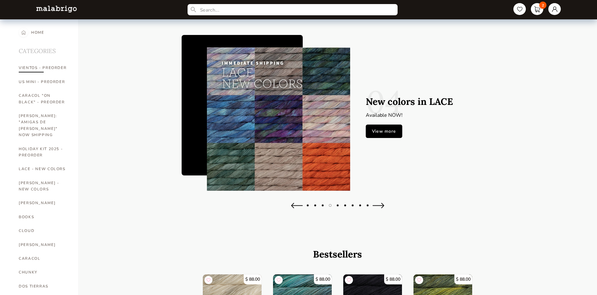
click at [61, 65] on link "VIENTOS - PREORDER" at bounding box center [44, 68] width 50 height 14
select select "INDEX"
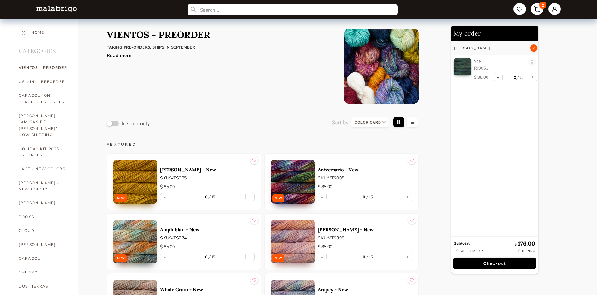
click at [59, 83] on link "US MINI - PREORDER" at bounding box center [44, 82] width 50 height 14
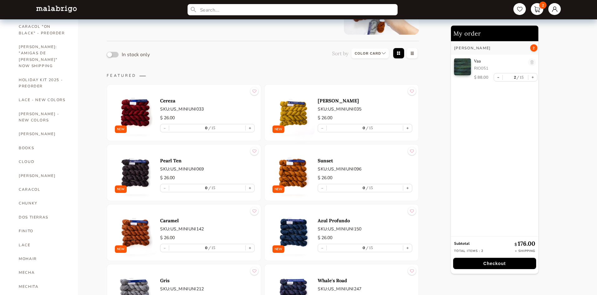
scroll to position [125, 0]
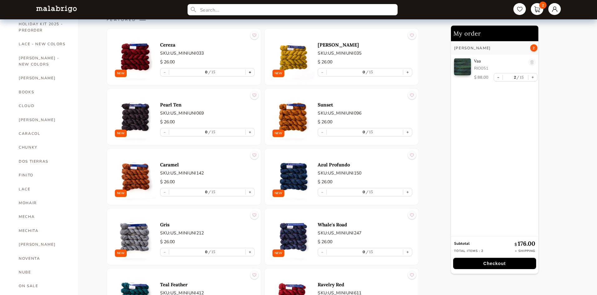
click at [248, 70] on button "+" at bounding box center [250, 72] width 9 height 8
type input "1"
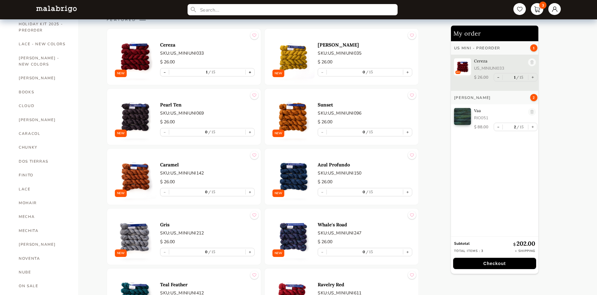
click at [248, 70] on button "+" at bounding box center [250, 72] width 9 height 8
type input "2"
click at [412, 70] on div "- 0 15 +" at bounding box center [365, 72] width 95 height 8
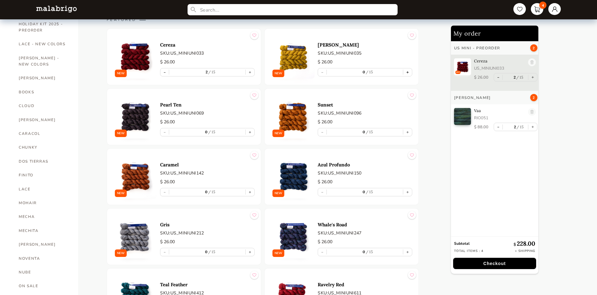
click at [410, 73] on button "+" at bounding box center [407, 72] width 9 height 8
type input "1"
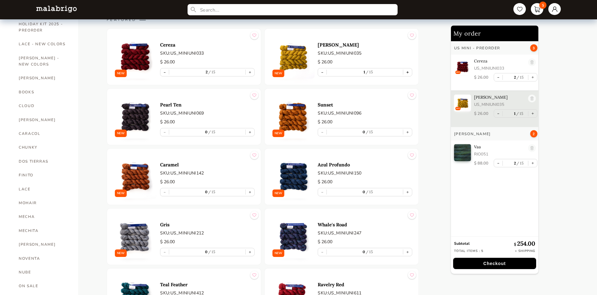
click at [410, 73] on button "+" at bounding box center [407, 72] width 9 height 8
type input "2"
click at [410, 131] on button "+" at bounding box center [407, 132] width 9 height 8
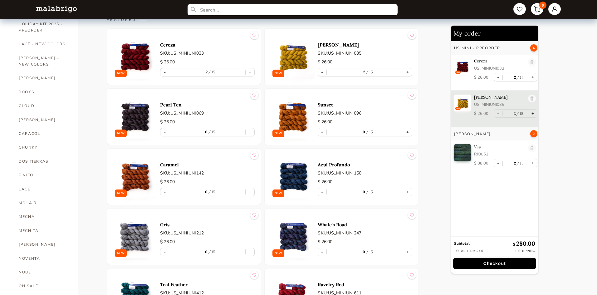
type input "1"
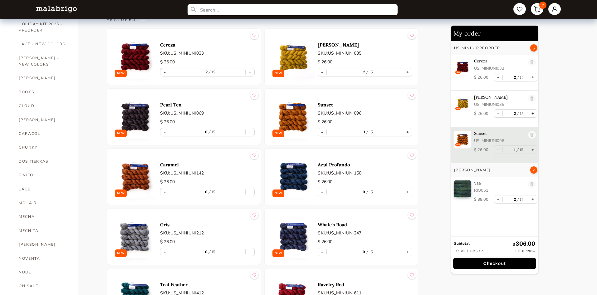
click at [410, 131] on button "+" at bounding box center [407, 132] width 9 height 8
type input "2"
click at [251, 72] on button "+" at bounding box center [250, 72] width 9 height 8
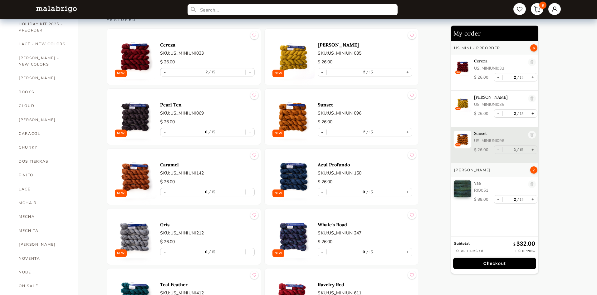
type input "3"
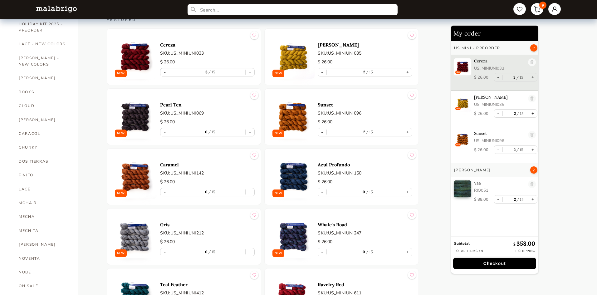
click at [254, 131] on button "+" at bounding box center [250, 132] width 9 height 8
type input "1"
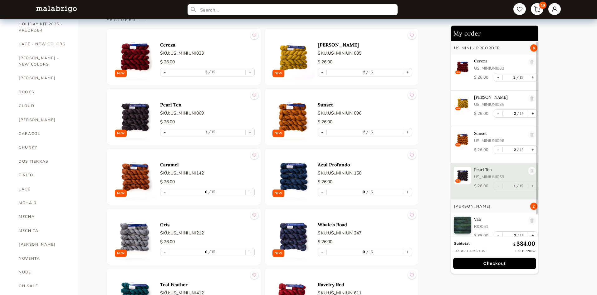
click at [252, 131] on button "+" at bounding box center [250, 132] width 9 height 8
type input "2"
click at [251, 190] on button "+" at bounding box center [250, 192] width 9 height 8
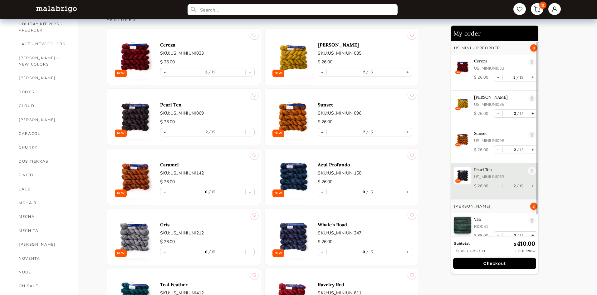
type input "1"
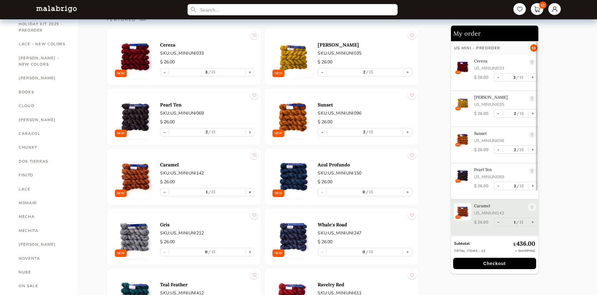
click at [251, 190] on button "+" at bounding box center [250, 192] width 9 height 8
type input "2"
click at [411, 192] on button "+" at bounding box center [407, 192] width 9 height 8
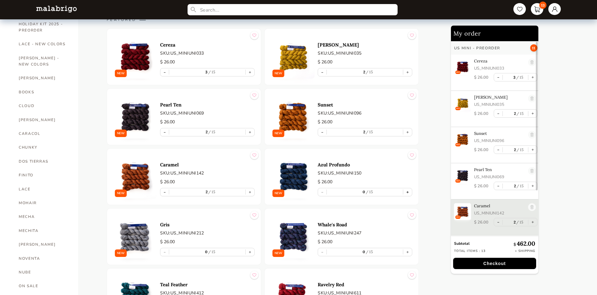
type input "1"
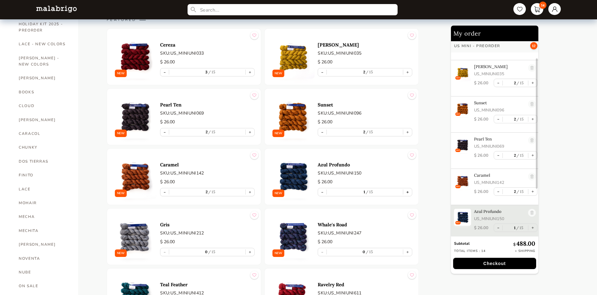
click at [410, 192] on button "+" at bounding box center [407, 192] width 9 height 8
type input "2"
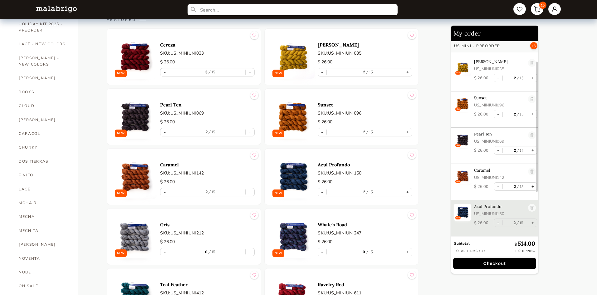
click at [409, 192] on button "+" at bounding box center [407, 192] width 9 height 8
type input "3"
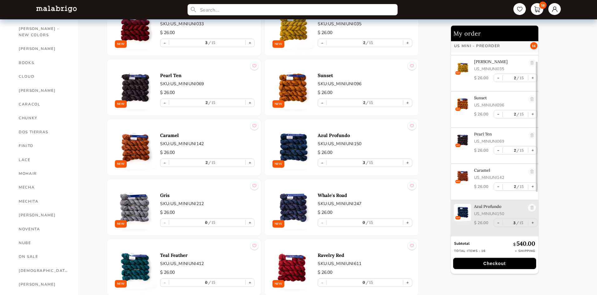
scroll to position [187, 0]
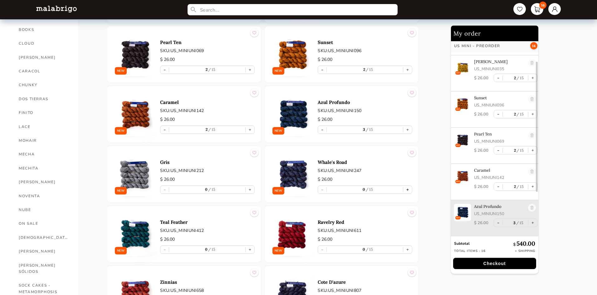
click at [409, 191] on button "+" at bounding box center [407, 190] width 9 height 8
type input "1"
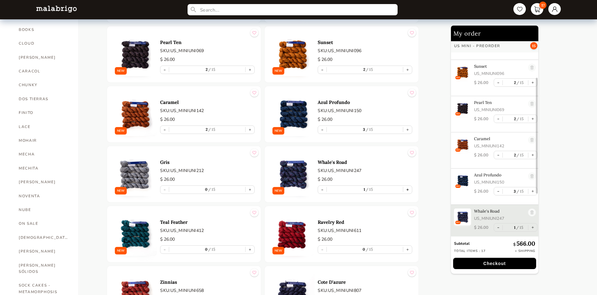
click at [408, 190] on button "+" at bounding box center [407, 190] width 9 height 8
type input "2"
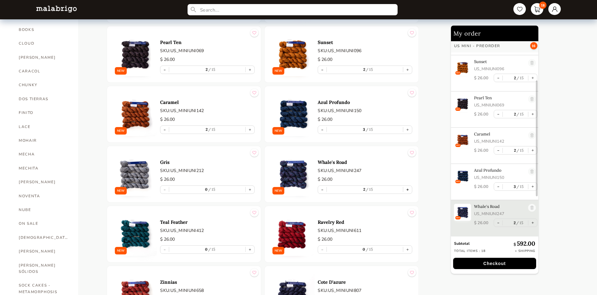
click at [411, 189] on button "+" at bounding box center [407, 190] width 9 height 8
type input "3"
click at [252, 189] on button "+" at bounding box center [250, 190] width 9 height 8
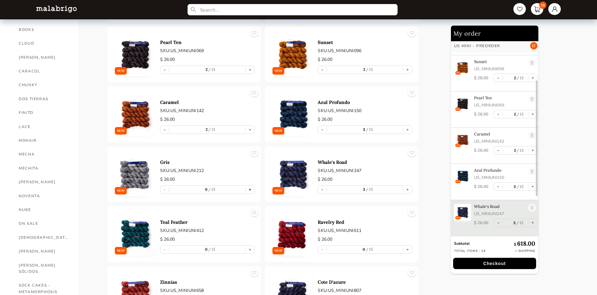
type input "1"
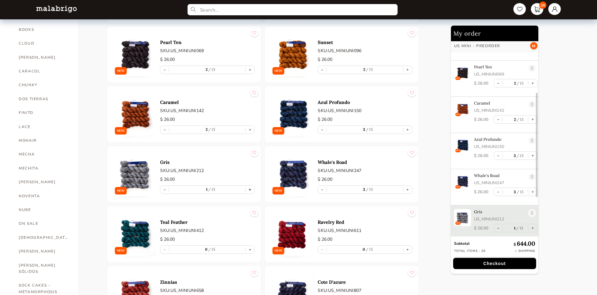
click at [251, 188] on button "+" at bounding box center [250, 190] width 9 height 8
type input "2"
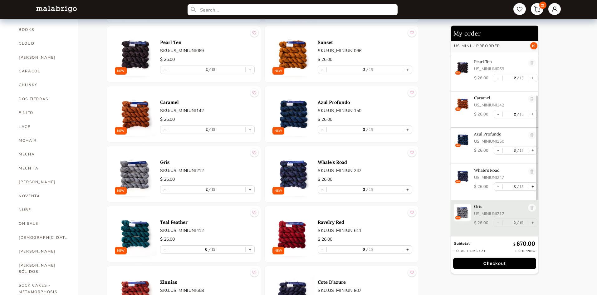
click at [250, 190] on button "+" at bounding box center [250, 190] width 9 height 8
type input "3"
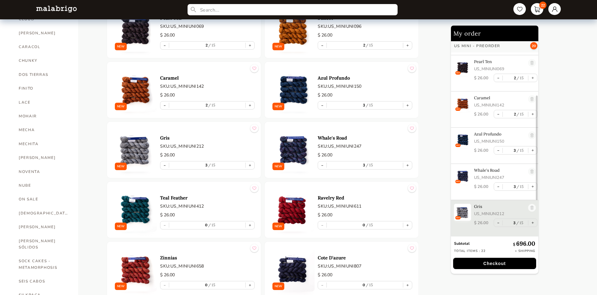
scroll to position [250, 0]
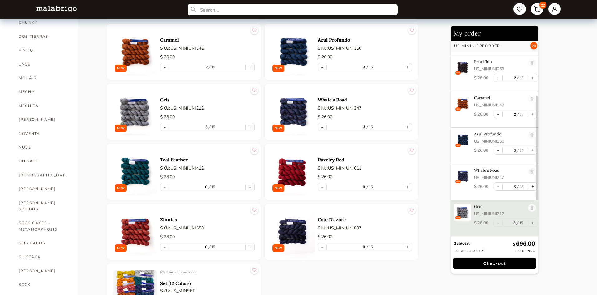
click at [251, 188] on button "+" at bounding box center [250, 187] width 9 height 8
type input "1"
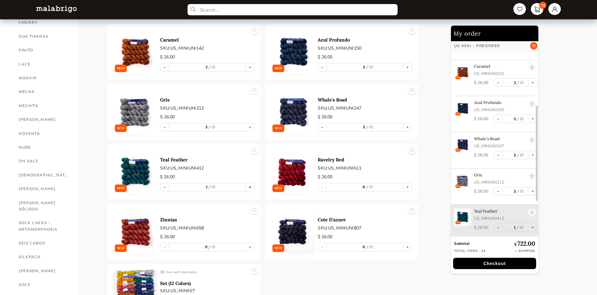
click at [251, 188] on button "+" at bounding box center [250, 187] width 9 height 8
type input "2"
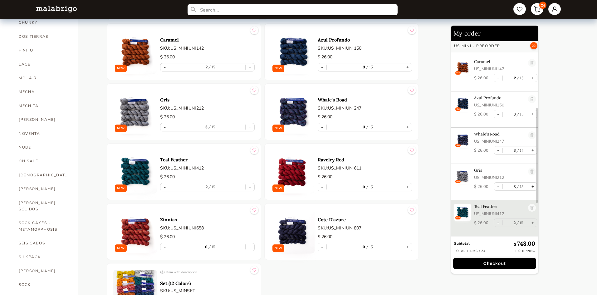
click at [251, 189] on button "+" at bounding box center [250, 187] width 9 height 8
type input "3"
click at [410, 188] on button "+" at bounding box center [407, 187] width 9 height 8
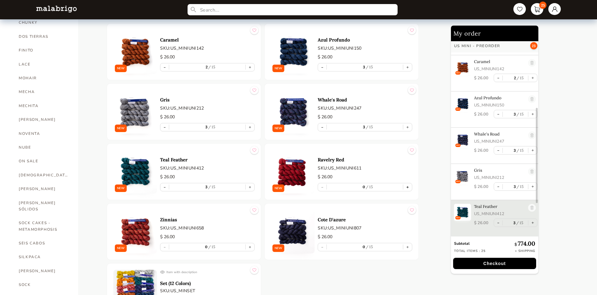
type input "1"
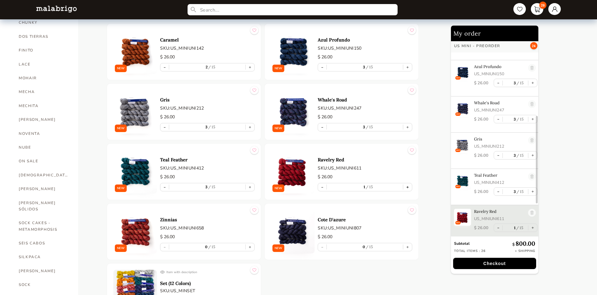
click at [409, 188] on button "+" at bounding box center [407, 187] width 9 height 8
type input "2"
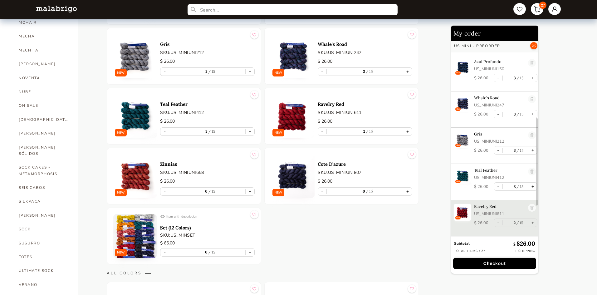
scroll to position [312, 0]
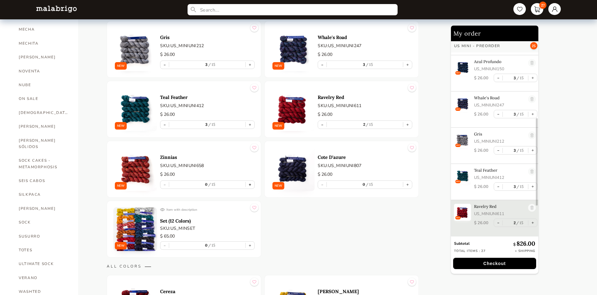
click at [250, 186] on button "+" at bounding box center [250, 185] width 9 height 8
type input "1"
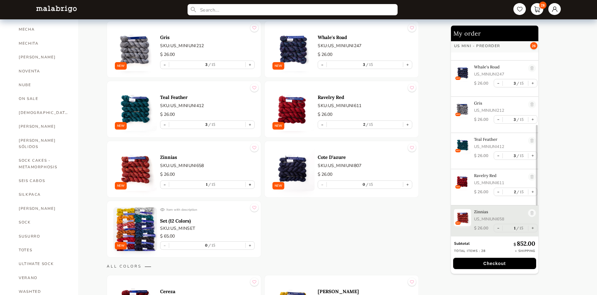
click at [250, 186] on button "+" at bounding box center [250, 185] width 9 height 8
type input "2"
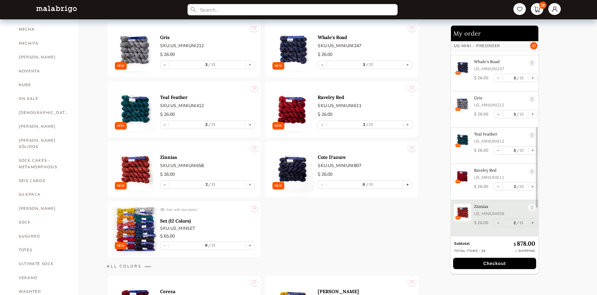
click at [409, 186] on button "+" at bounding box center [407, 185] width 9 height 8
type input "1"
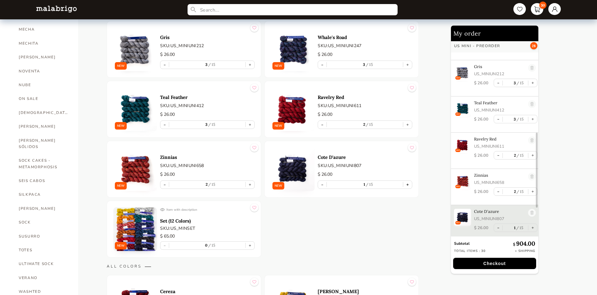
click at [408, 186] on button "+" at bounding box center [407, 185] width 9 height 8
type input "2"
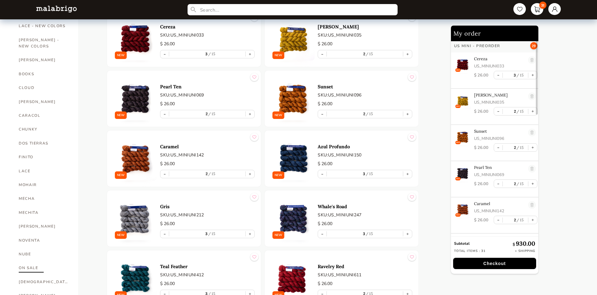
scroll to position [187, 0]
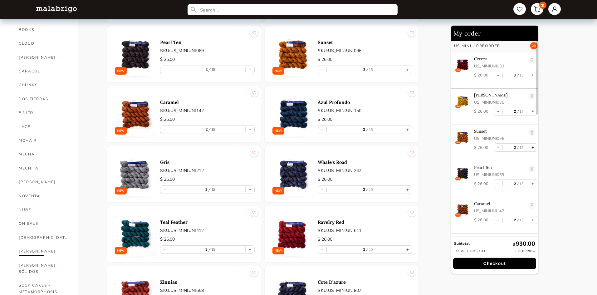
click at [29, 244] on link "RIOS" at bounding box center [44, 251] width 50 height 14
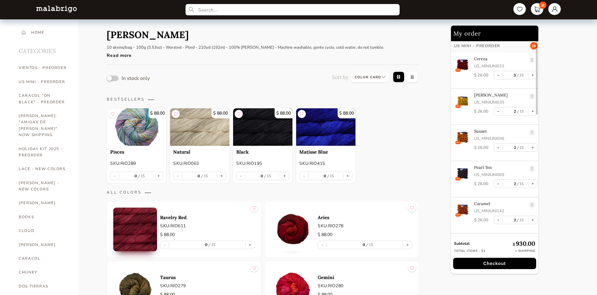
click at [288, 12] on input "text" at bounding box center [292, 10] width 214 height 12
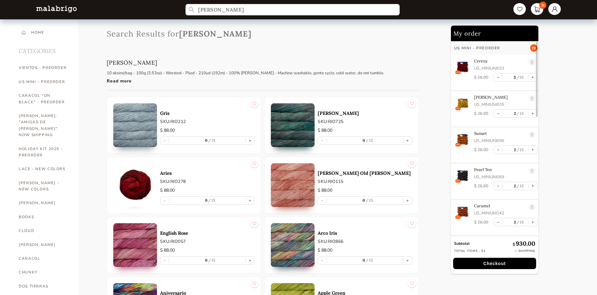
type input "rios dulce"
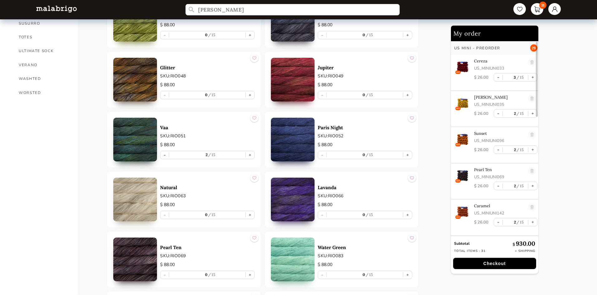
scroll to position [593, 0]
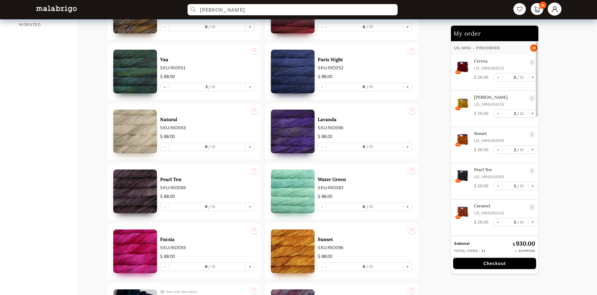
click at [558, 12] on link at bounding box center [555, 8] width 14 height 13
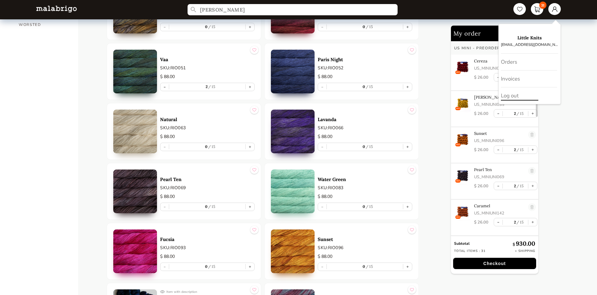
click at [526, 95] on div "Log out" at bounding box center [529, 95] width 57 height 17
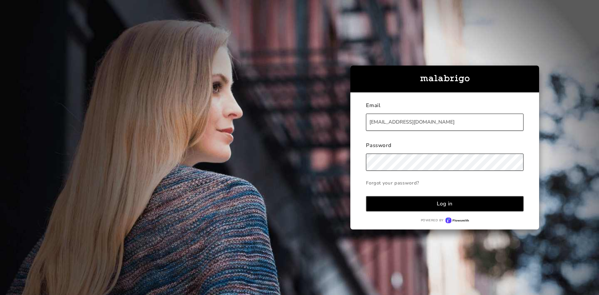
click at [416, 127] on input "littleknits@comcast.net" at bounding box center [445, 122] width 158 height 17
click at [417, 120] on input "littleknits@comcast.net" at bounding box center [445, 122] width 158 height 17
type input "customerservice@littleknits.com"
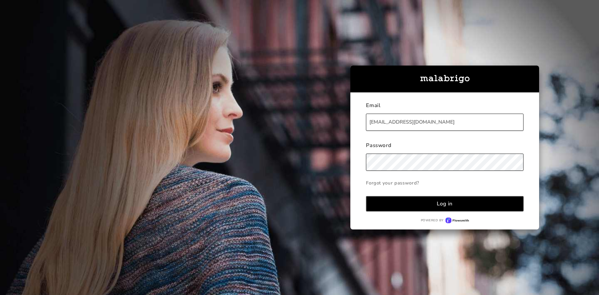
click at [436, 204] on button "Log in" at bounding box center [445, 203] width 158 height 15
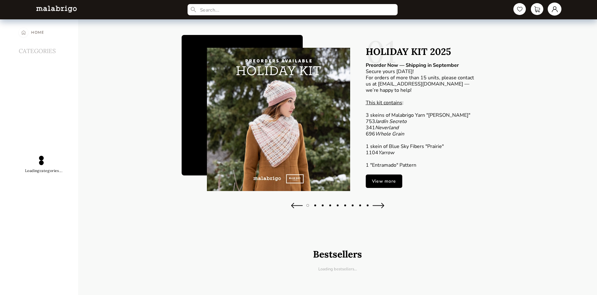
click at [558, 8] on link at bounding box center [555, 8] width 14 height 13
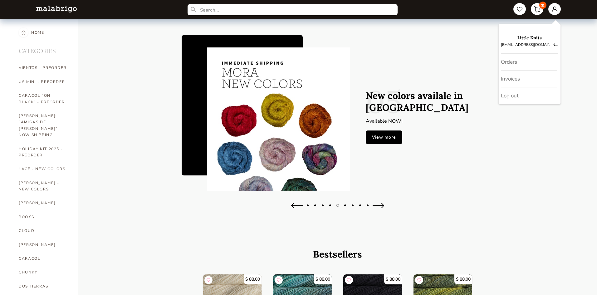
click at [290, 146] on img at bounding box center [278, 119] width 143 height 156
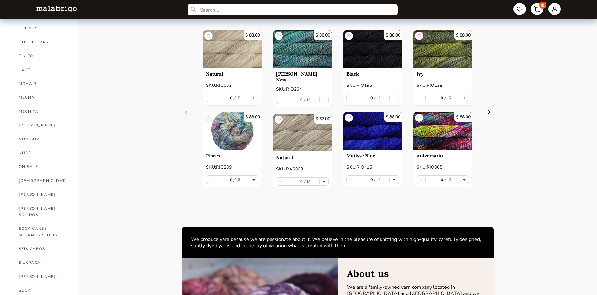
scroll to position [250, 0]
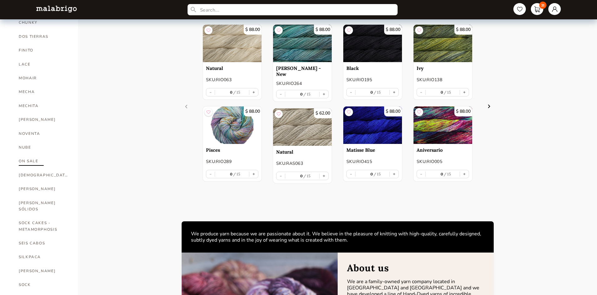
click at [35, 154] on link "ON SALE" at bounding box center [44, 161] width 50 height 14
select select "INDEX"
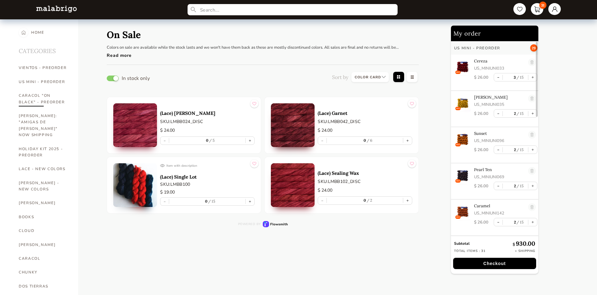
click at [54, 92] on link "CARACOL "ON BLACK" - PREORDER" at bounding box center [44, 99] width 50 height 20
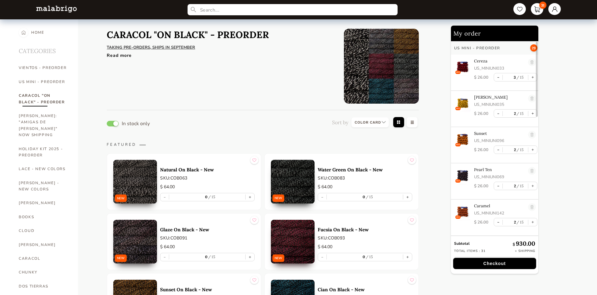
scroll to position [94, 0]
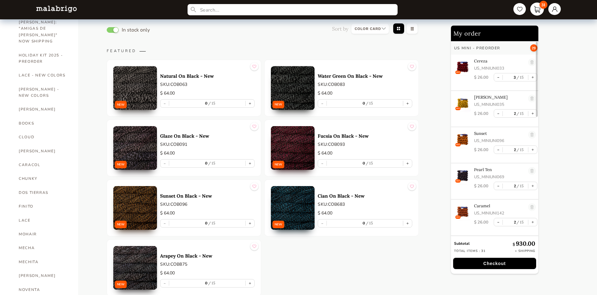
click at [543, 11] on link "31" at bounding box center [537, 8] width 14 height 13
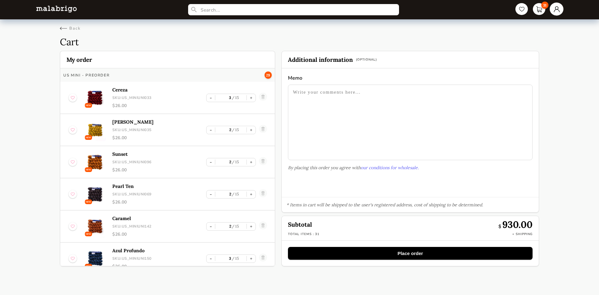
click at [563, 7] on link at bounding box center [557, 8] width 14 height 13
click at [518, 79] on div "Invoices" at bounding box center [531, 79] width 56 height 17
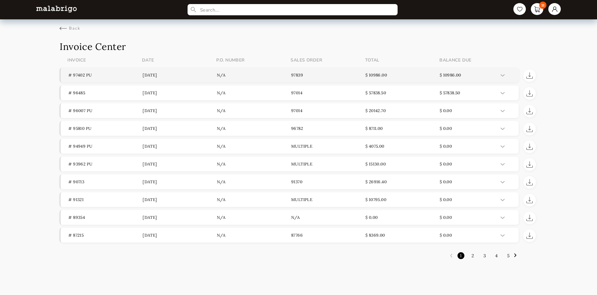
click at [81, 72] on p "# 97402 PU" at bounding box center [105, 74] width 74 height 5
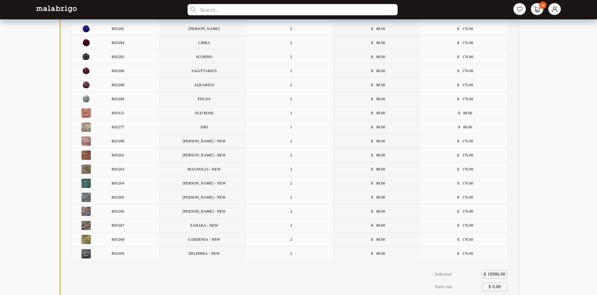
scroll to position [1436, 0]
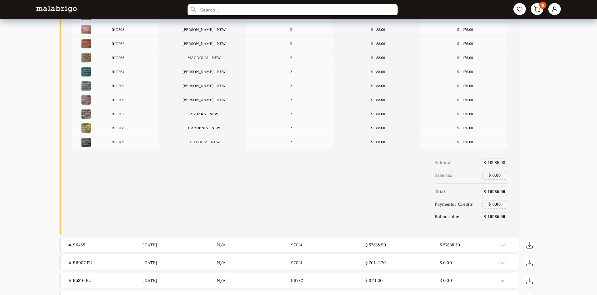
click at [85, 57] on img at bounding box center [85, 57] width 9 height 9
click at [188, 58] on p "MAGNOLIA - NEW" at bounding box center [202, 58] width 87 height 5
click at [200, 60] on div "RIO263 MAGNOLIA - NEW 2 $ 88.00 $ 176.00" at bounding box center [289, 58] width 435 height 14
click at [85, 56] on img at bounding box center [85, 57] width 9 height 9
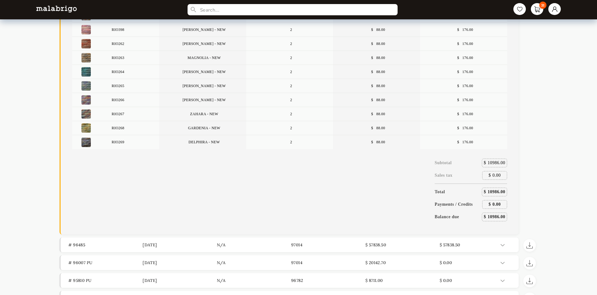
click at [85, 56] on img at bounding box center [85, 57] width 9 height 9
click at [88, 57] on img at bounding box center [85, 57] width 9 height 9
click at [121, 58] on p "RIO263" at bounding box center [118, 58] width 54 height 5
click at [121, 57] on p "RIO263" at bounding box center [118, 58] width 54 height 5
click at [90, 56] on img at bounding box center [85, 57] width 9 height 9
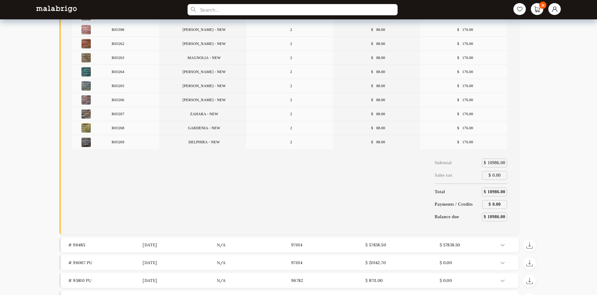
click at [90, 56] on img at bounding box center [85, 57] width 9 height 9
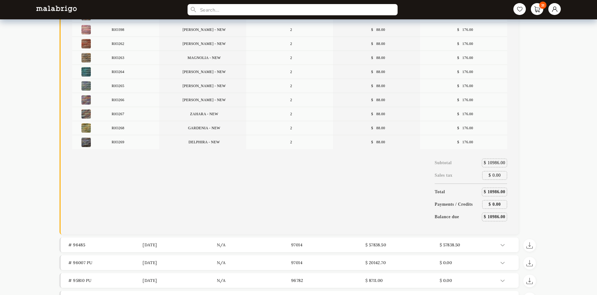
click at [211, 64] on div "RIO263 MAGNOLIA - NEW 2 $ 88.00 $ 176.00" at bounding box center [289, 58] width 435 height 14
click at [201, 57] on p "MAGNOLIA - NEW" at bounding box center [202, 58] width 87 height 5
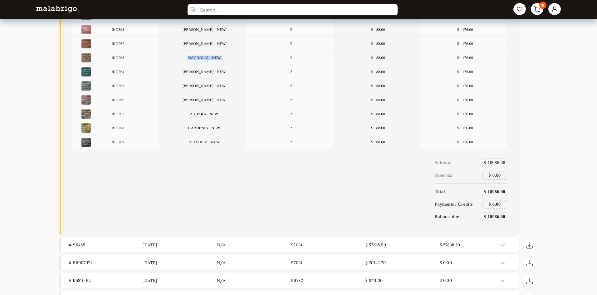
copy p "MAGNOLIA - NEW"
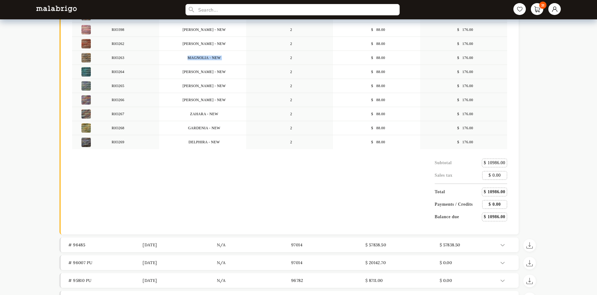
click at [254, 6] on input "text" at bounding box center [292, 10] width 214 height 12
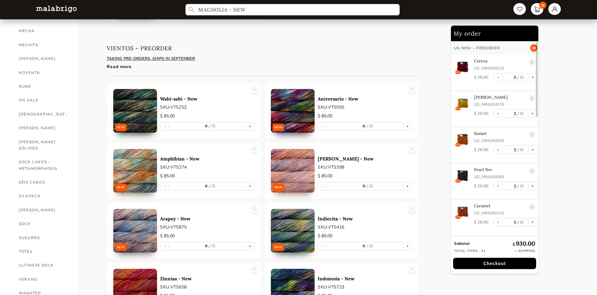
type input "MAGNOLIA - NEW"
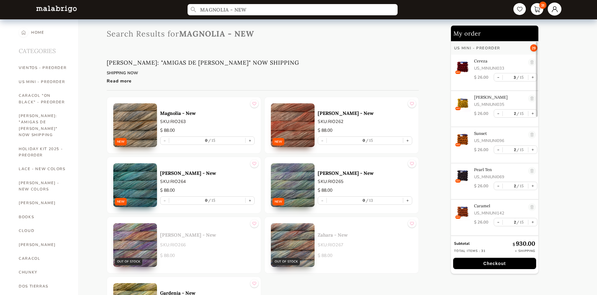
click at [560, 9] on link at bounding box center [555, 8] width 14 height 13
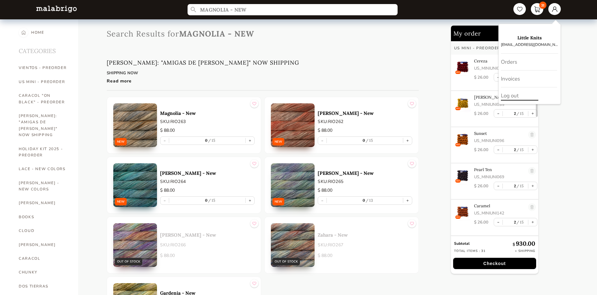
click at [525, 97] on div "Log out" at bounding box center [529, 95] width 57 height 17
